Goal: Transaction & Acquisition: Purchase product/service

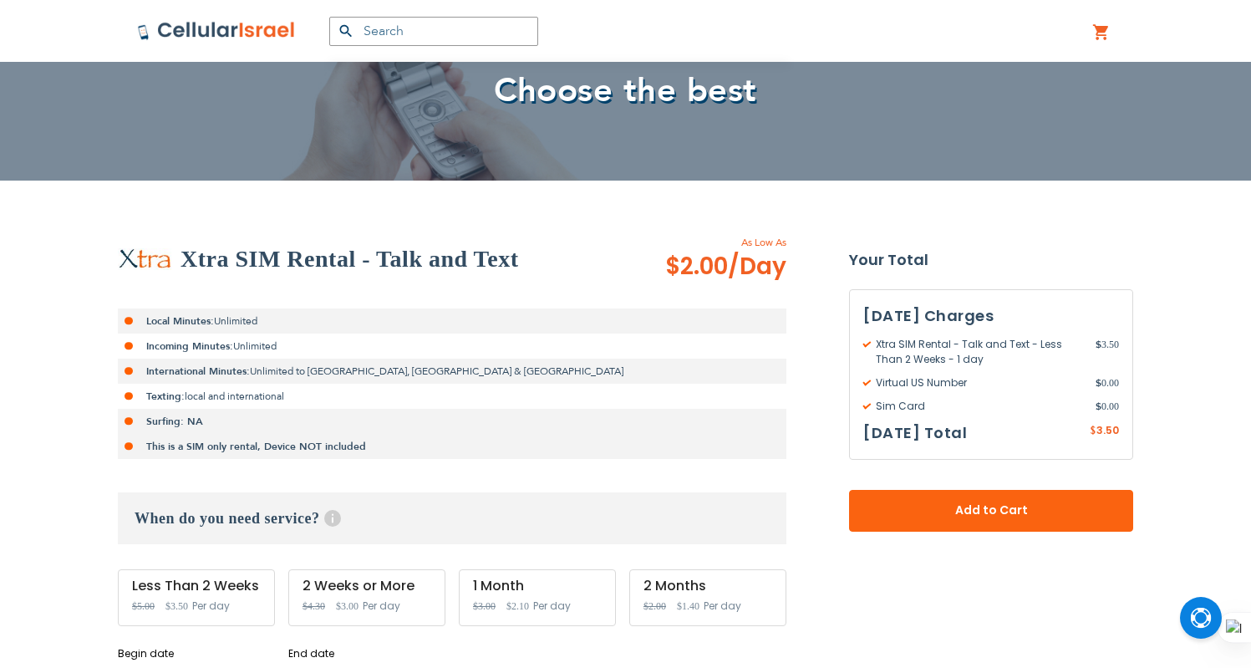
scroll to position [250, 0]
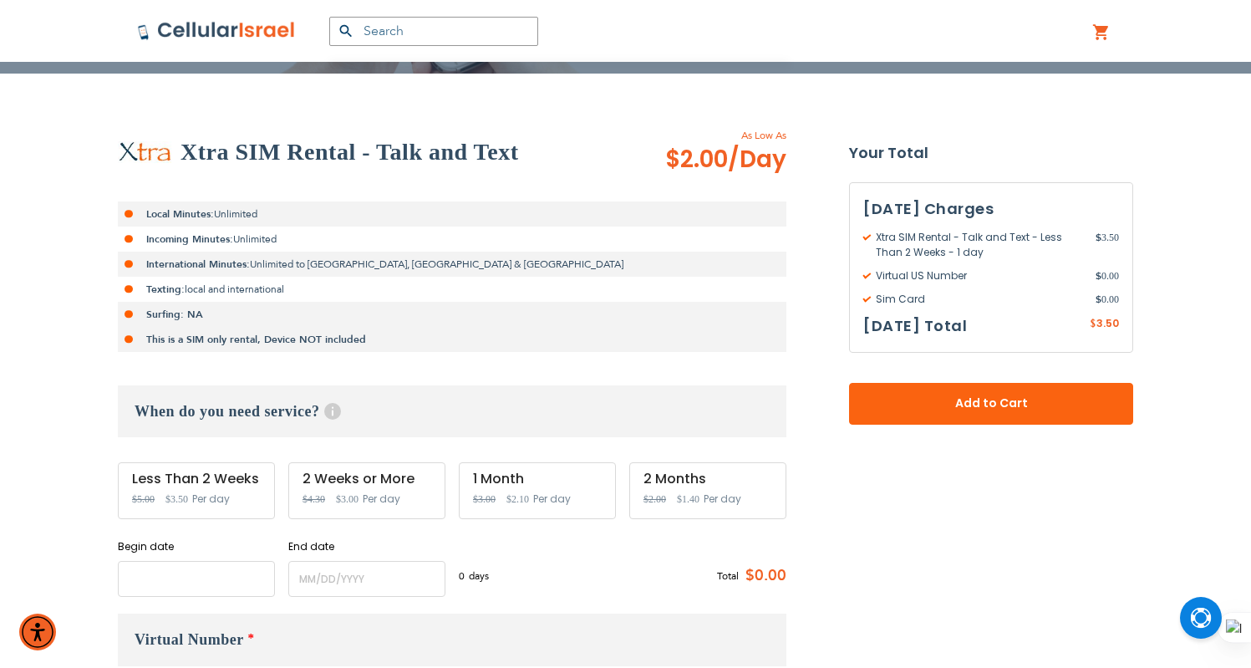
click at [210, 564] on input "name" at bounding box center [196, 579] width 157 height 36
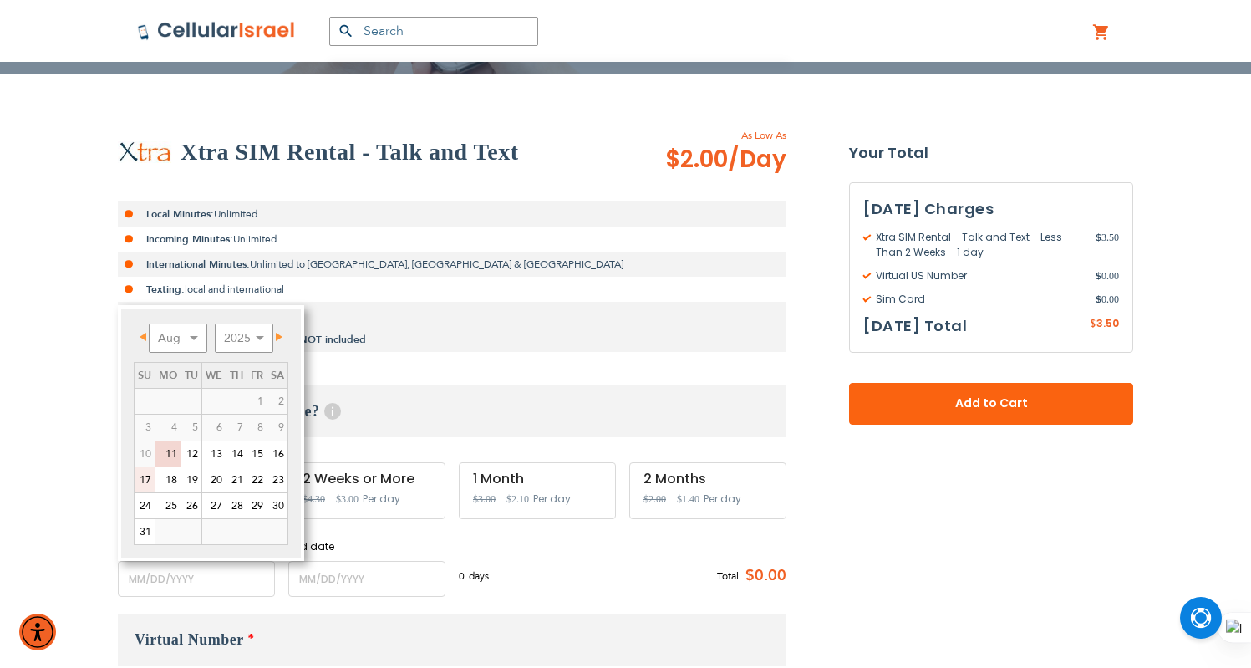
click at [137, 473] on link "17" at bounding box center [145, 479] width 20 height 25
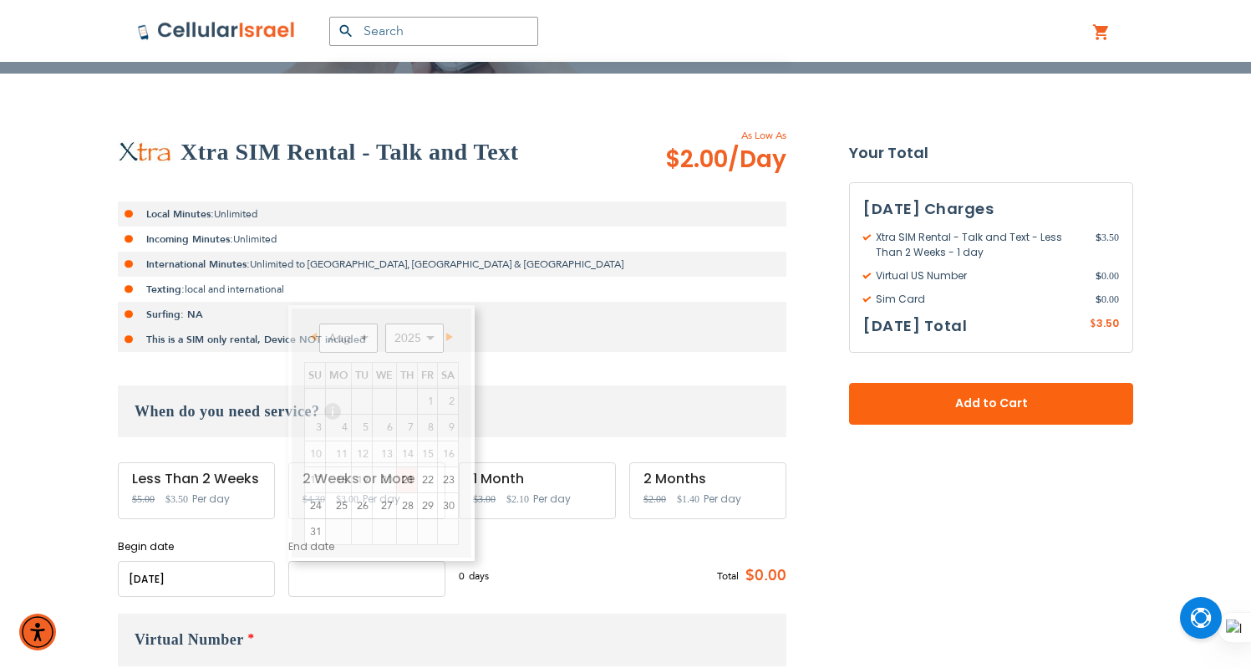
click at [360, 585] on input "name" at bounding box center [366, 579] width 157 height 36
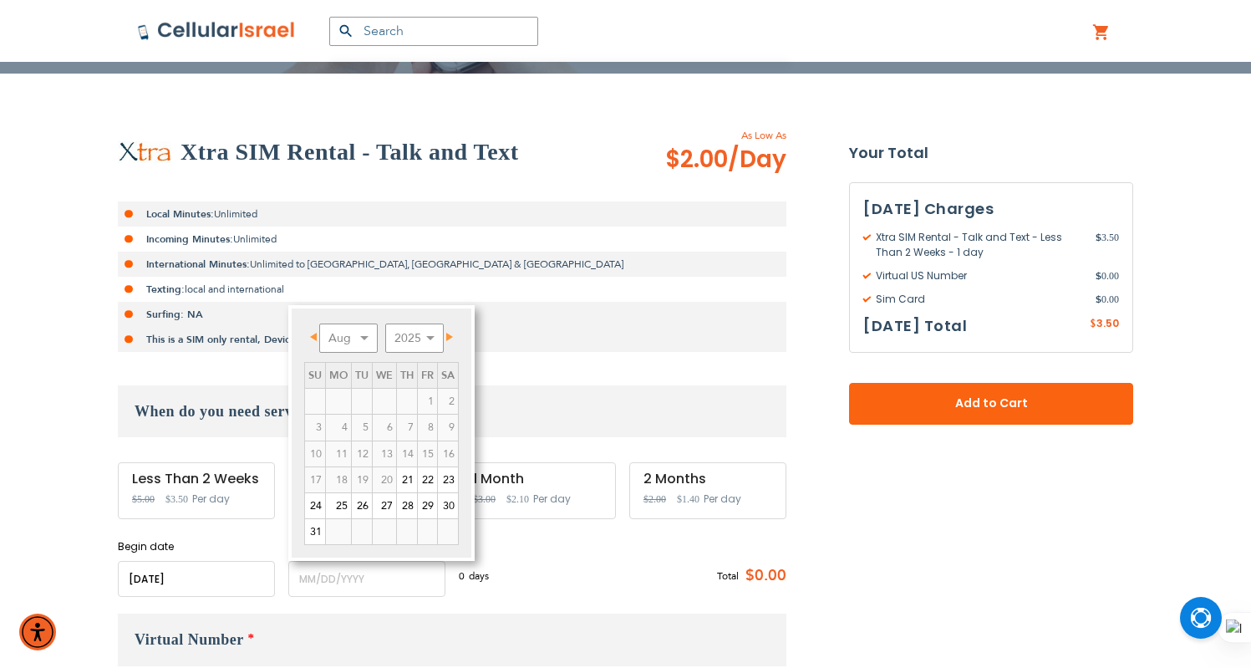
click at [207, 589] on input "name" at bounding box center [196, 579] width 157 height 36
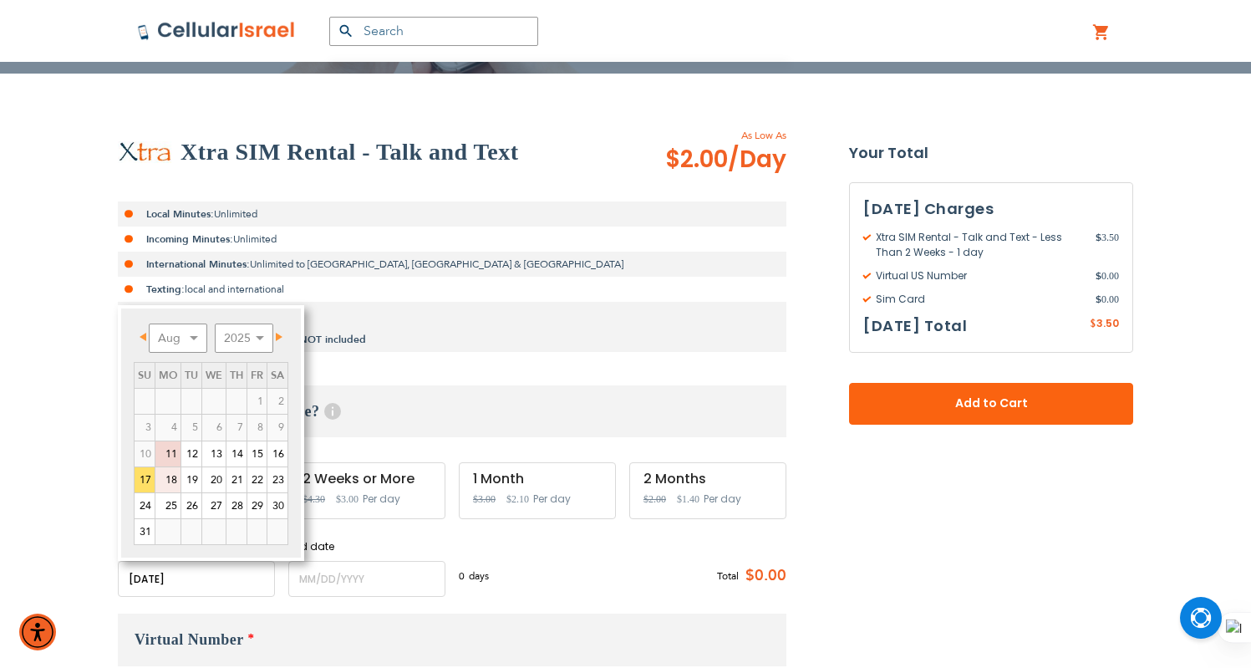
click at [175, 488] on link "18" at bounding box center [167, 479] width 25 height 25
type input "[DATE]"
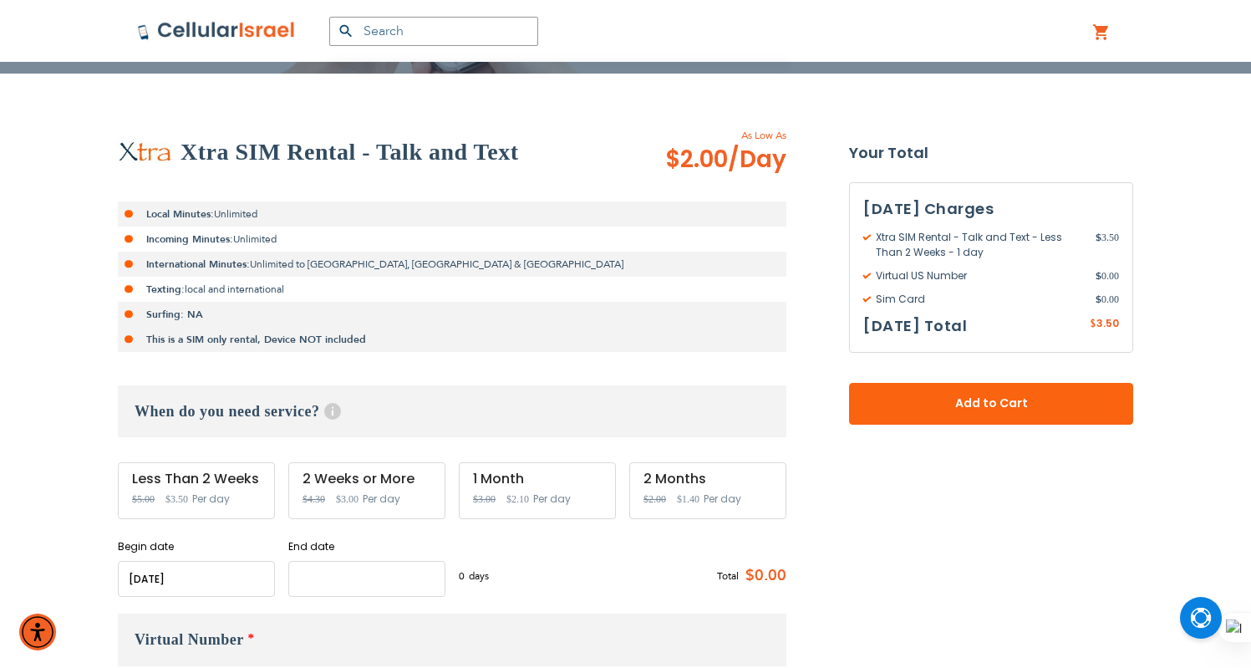
click at [345, 589] on input "name" at bounding box center [366, 579] width 157 height 36
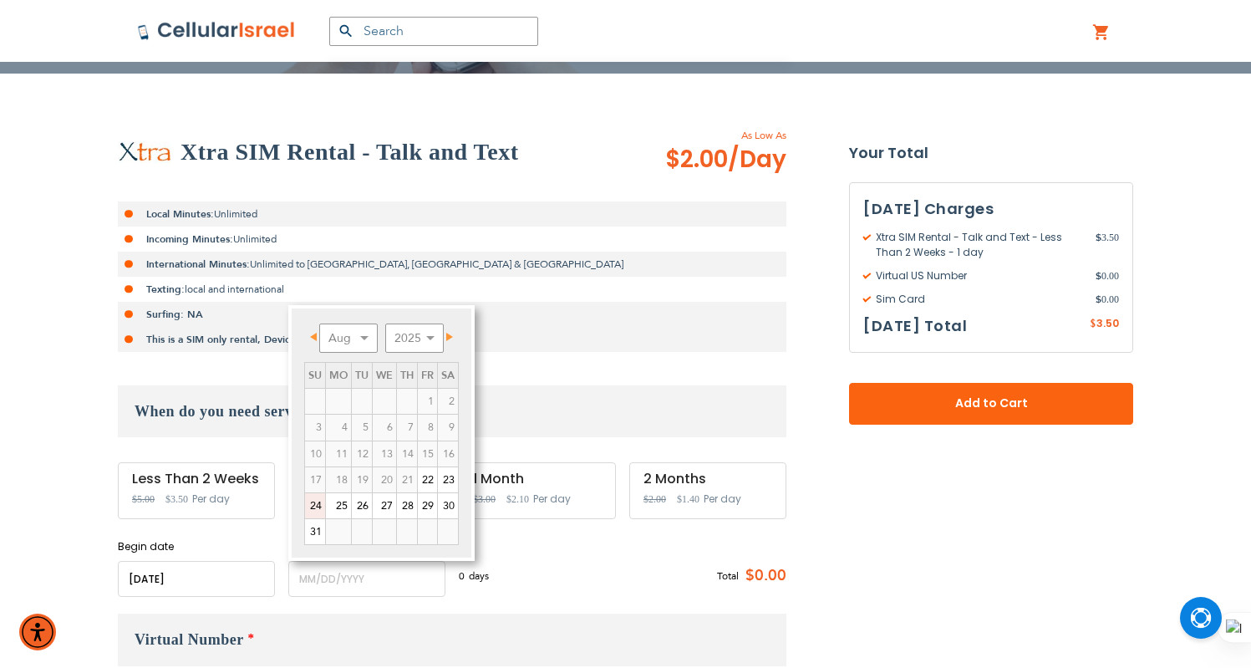
click at [316, 512] on link "24" at bounding box center [315, 505] width 20 height 25
type input "[DATE]"
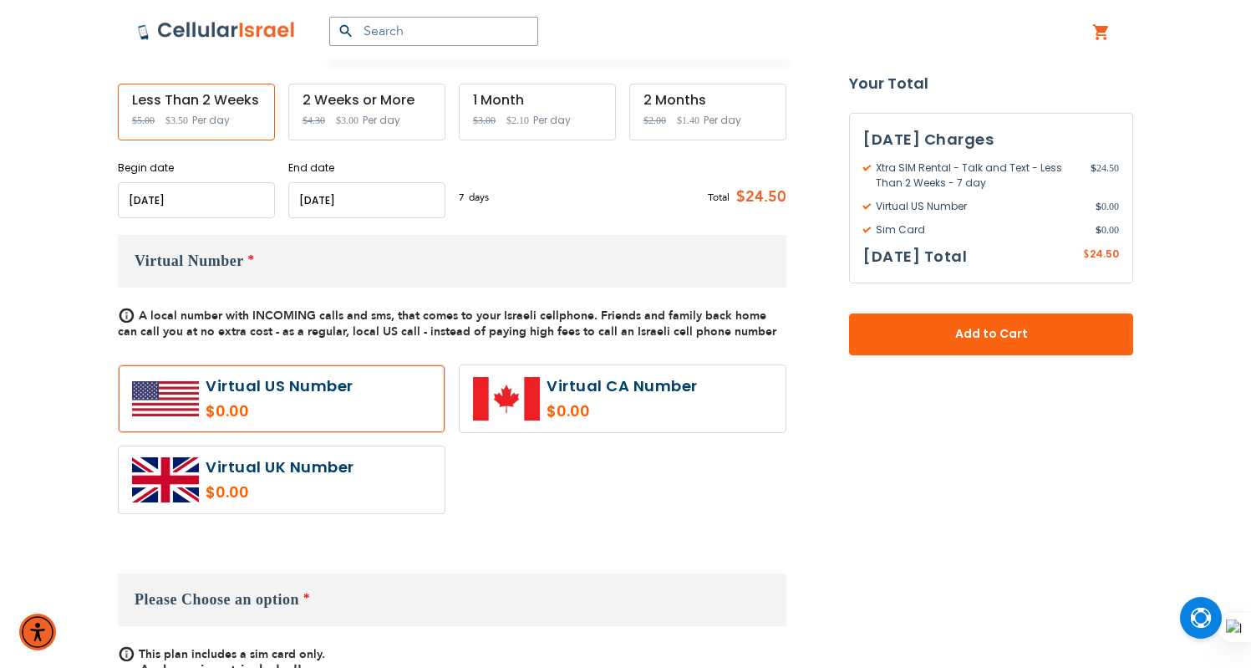
scroll to position [959, 0]
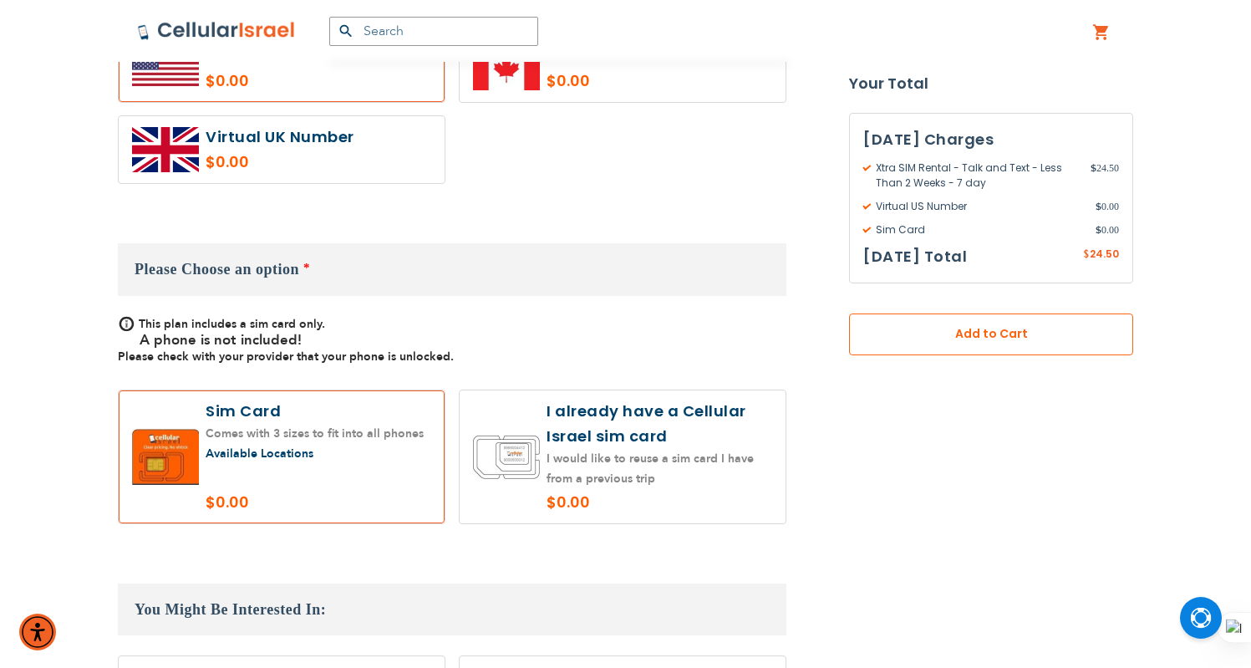
click at [929, 321] on button "Add to Cart" at bounding box center [991, 334] width 284 height 42
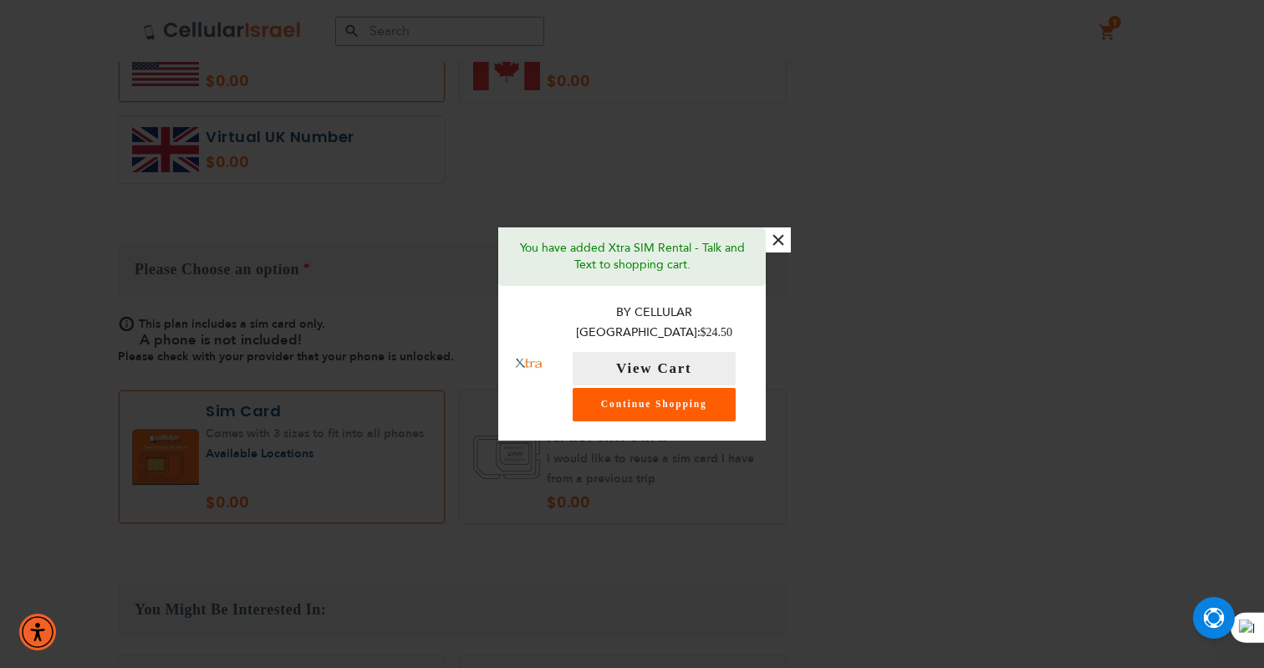
click at [664, 402] on link "Continue Shopping" at bounding box center [653, 404] width 163 height 33
